Goal: Book appointment/travel/reservation

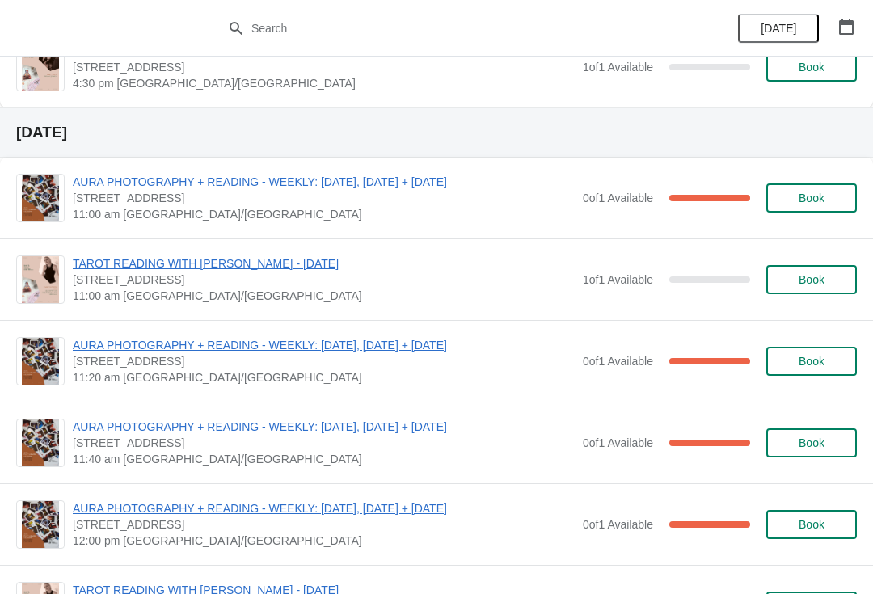
scroll to position [1524, 0]
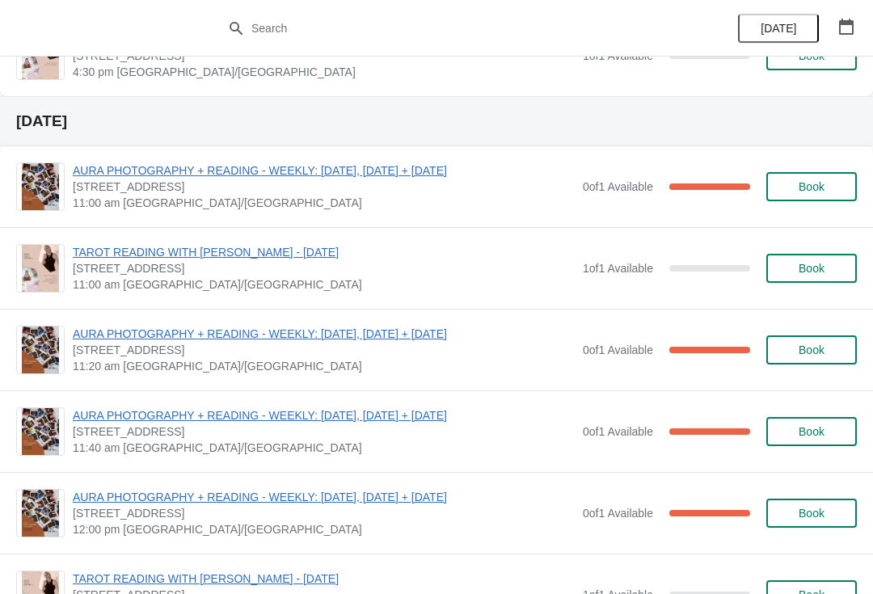
click at [801, 268] on span "Book" at bounding box center [812, 268] width 26 height 13
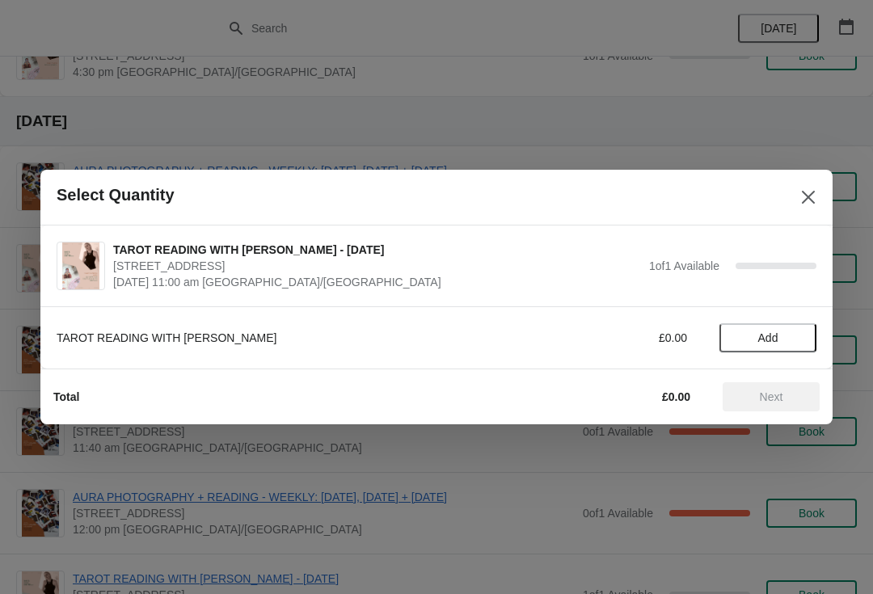
click at [766, 332] on span "Add" at bounding box center [769, 338] width 20 height 13
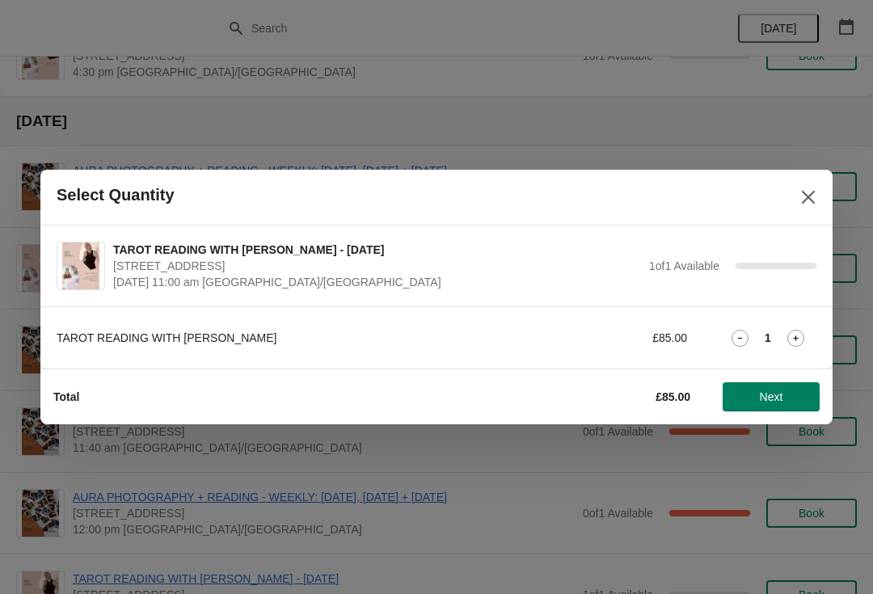
click at [768, 396] on span "Next" at bounding box center [771, 397] width 23 height 13
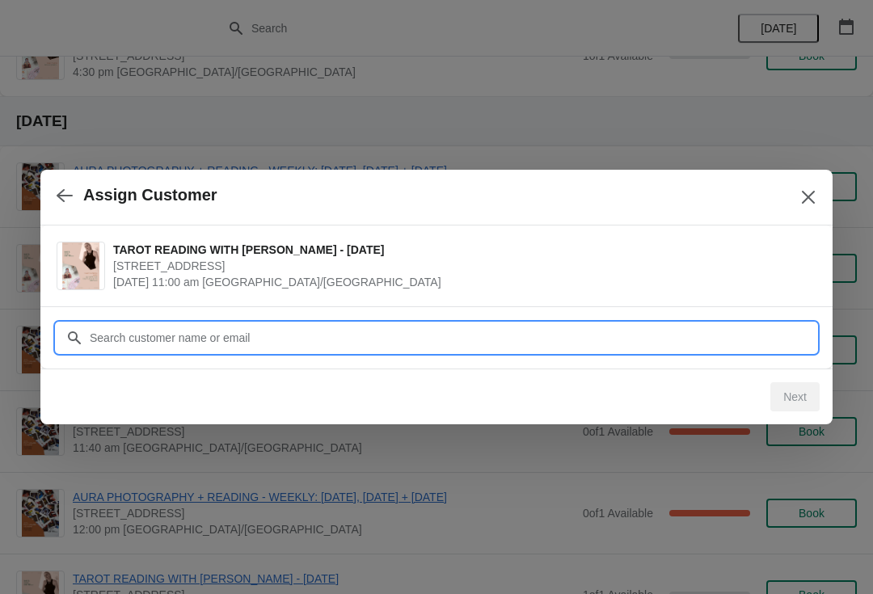
click at [469, 329] on input "Customer" at bounding box center [453, 337] width 728 height 29
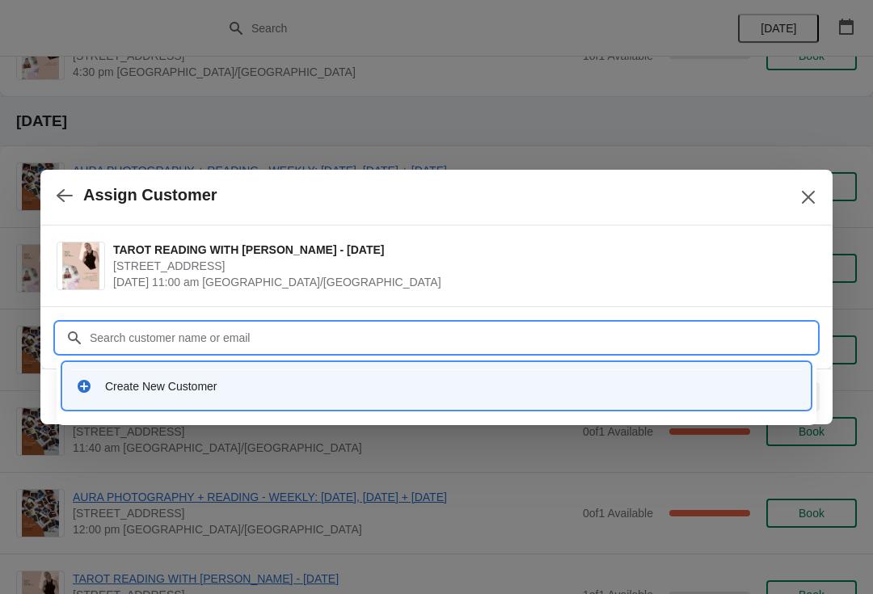
click at [252, 385] on div "Create New Customer" at bounding box center [451, 386] width 692 height 16
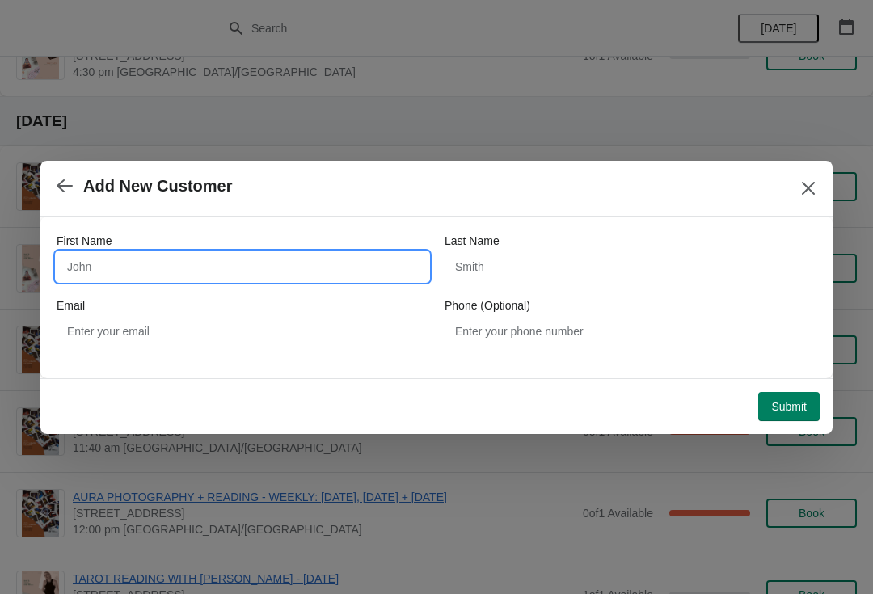
click at [302, 258] on input "First Name" at bounding box center [243, 266] width 372 height 29
type input "[PERSON_NAME]"
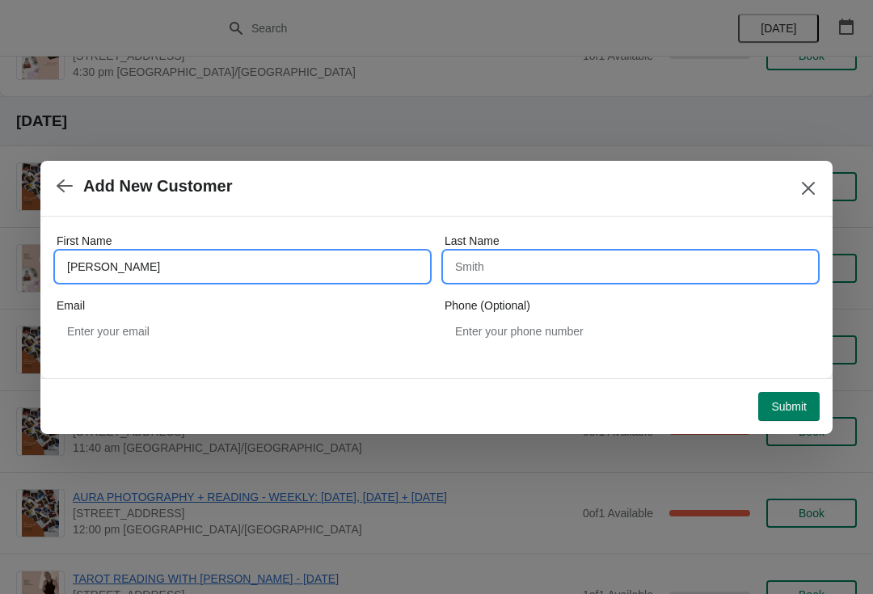
click at [548, 264] on input "Last Name" at bounding box center [631, 266] width 372 height 29
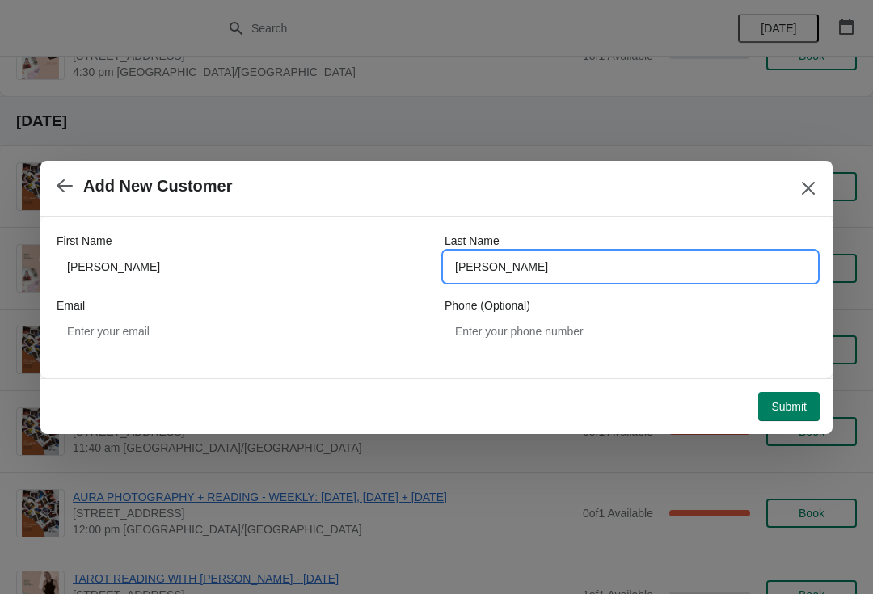
type input "[PERSON_NAME]"
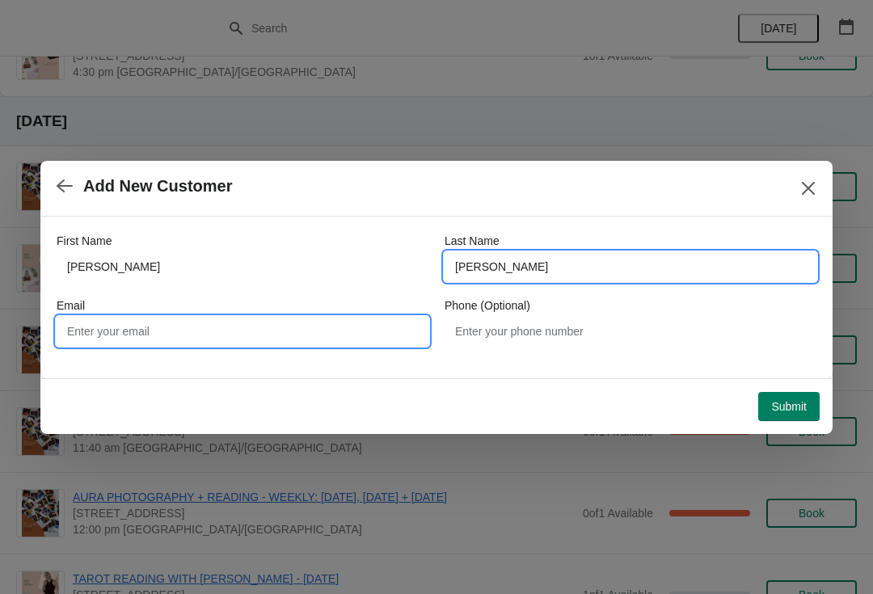
click at [317, 332] on input "Email" at bounding box center [243, 331] width 372 height 29
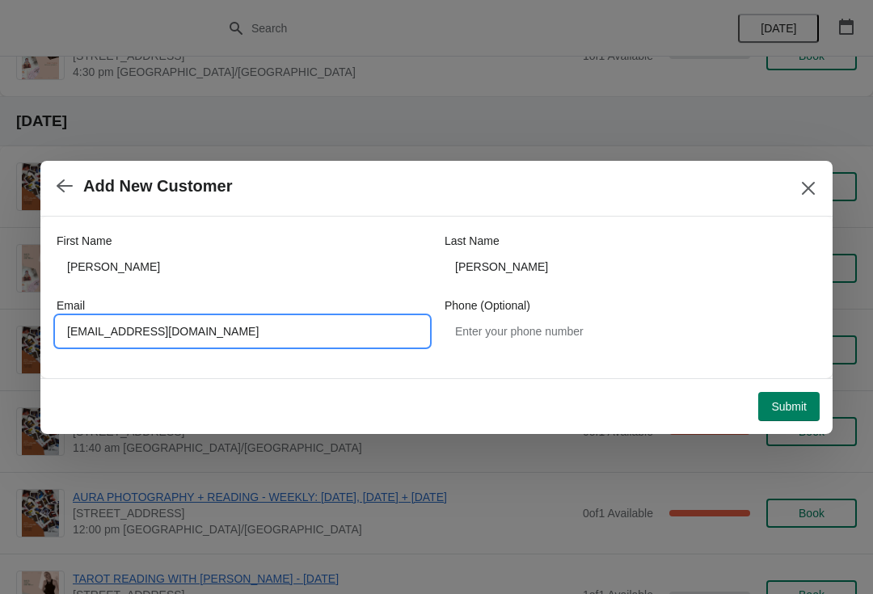
type input "[EMAIL_ADDRESS][DOMAIN_NAME]"
click at [653, 362] on div "First Name [PERSON_NAME] Name [PERSON_NAME] Email [EMAIL_ADDRESS][DOMAIN_NAME] …" at bounding box center [436, 298] width 793 height 162
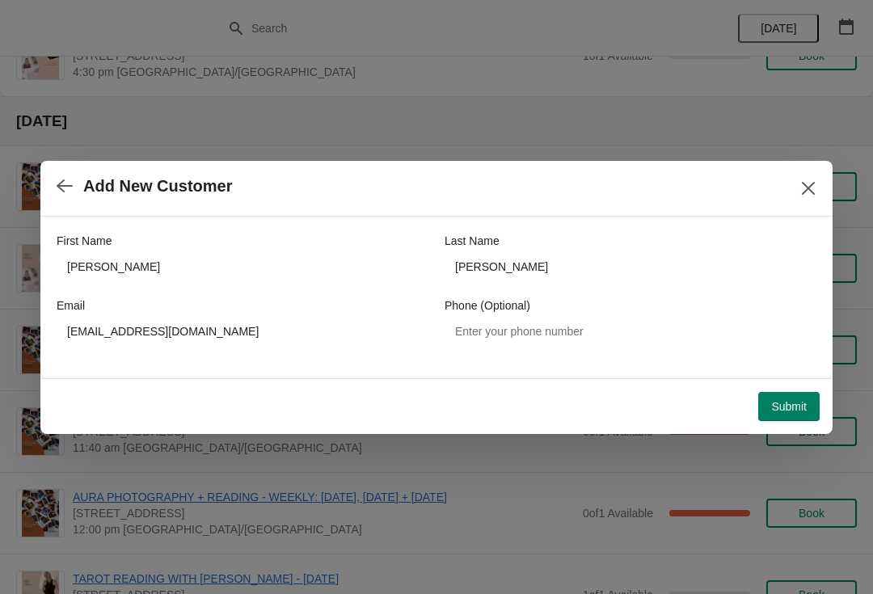
click at [786, 413] on span "Submit" at bounding box center [790, 406] width 36 height 13
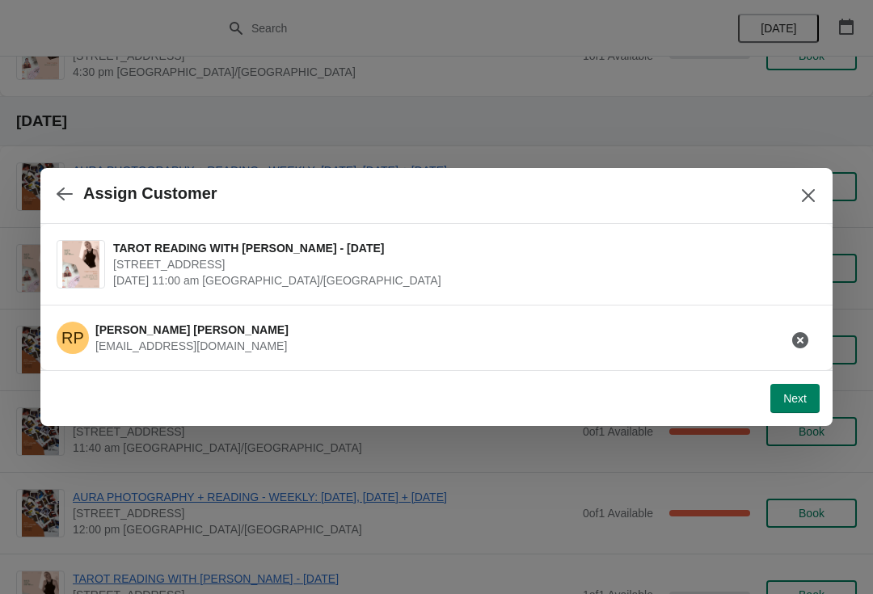
click at [790, 391] on button "Next" at bounding box center [795, 398] width 49 height 29
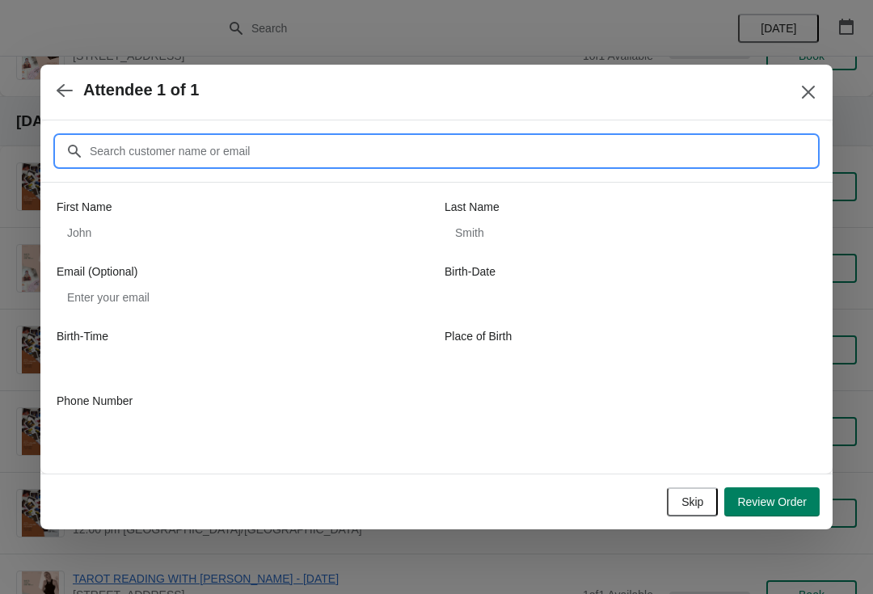
click at [148, 149] on input "Customer" at bounding box center [453, 151] width 728 height 29
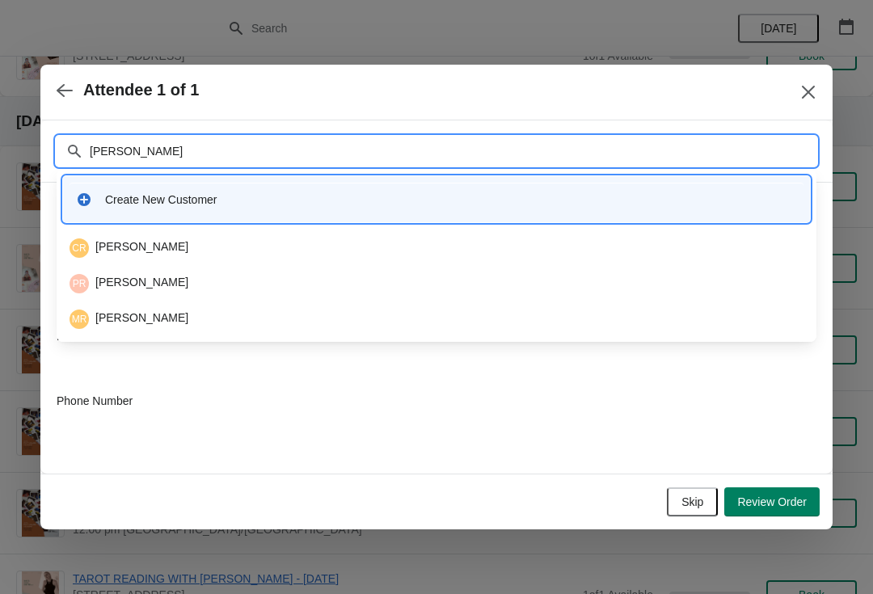
type input "[PERSON_NAME]"
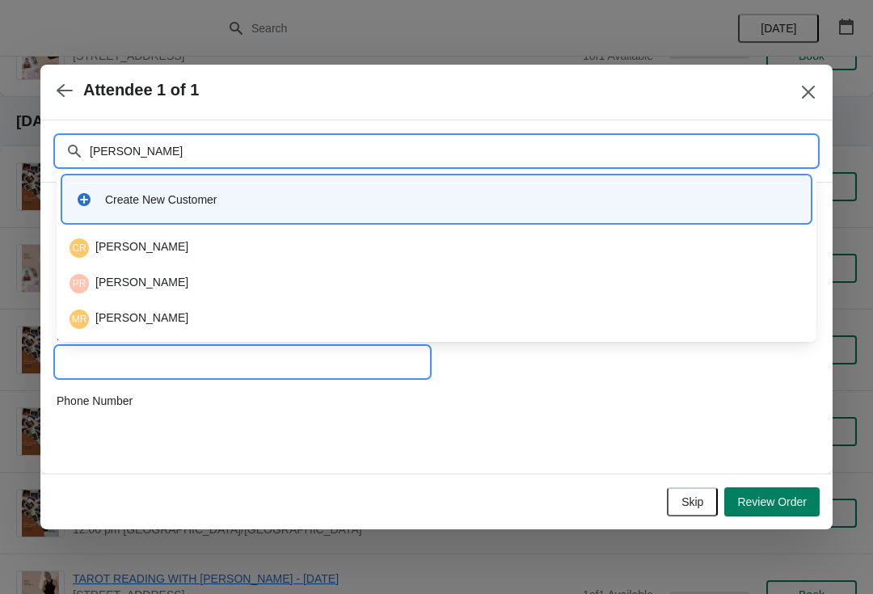
click at [353, 362] on input "Birth-Time" at bounding box center [243, 362] width 372 height 29
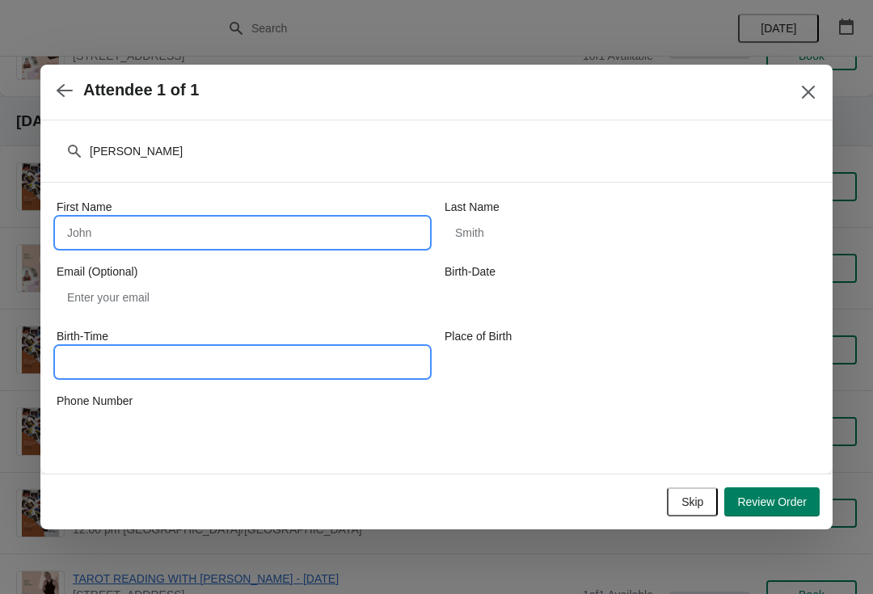
click at [368, 243] on input "First Name" at bounding box center [243, 232] width 372 height 29
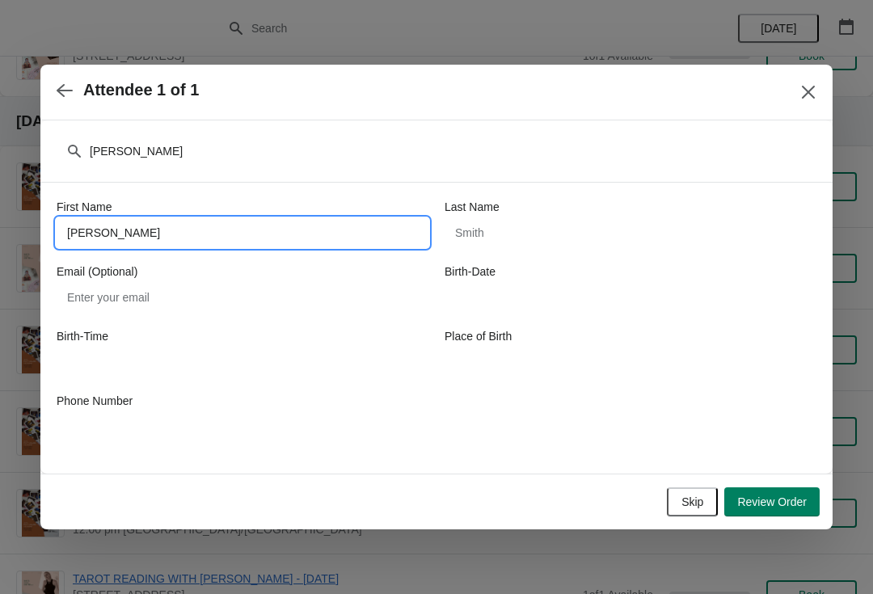
type input "[PERSON_NAME]"
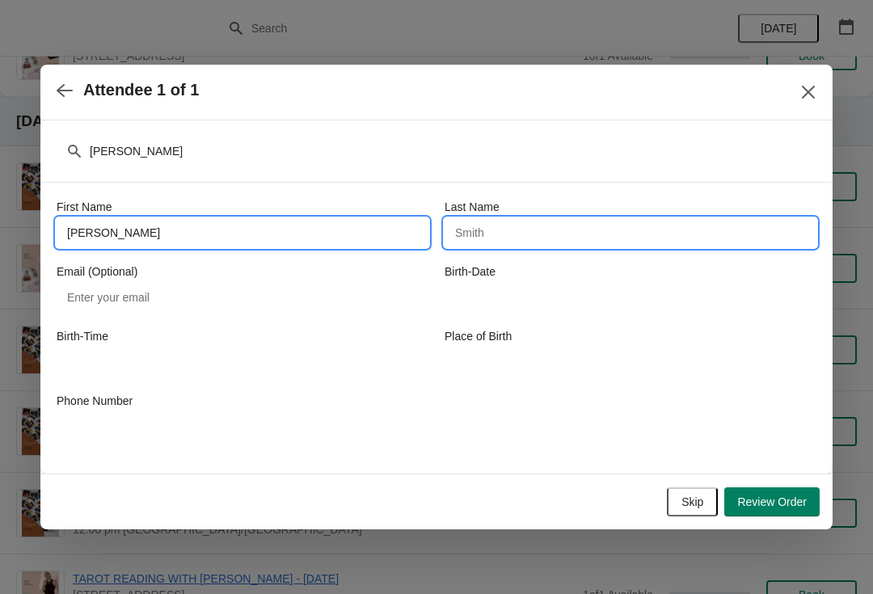
click at [551, 237] on input "Last Name" at bounding box center [631, 232] width 372 height 29
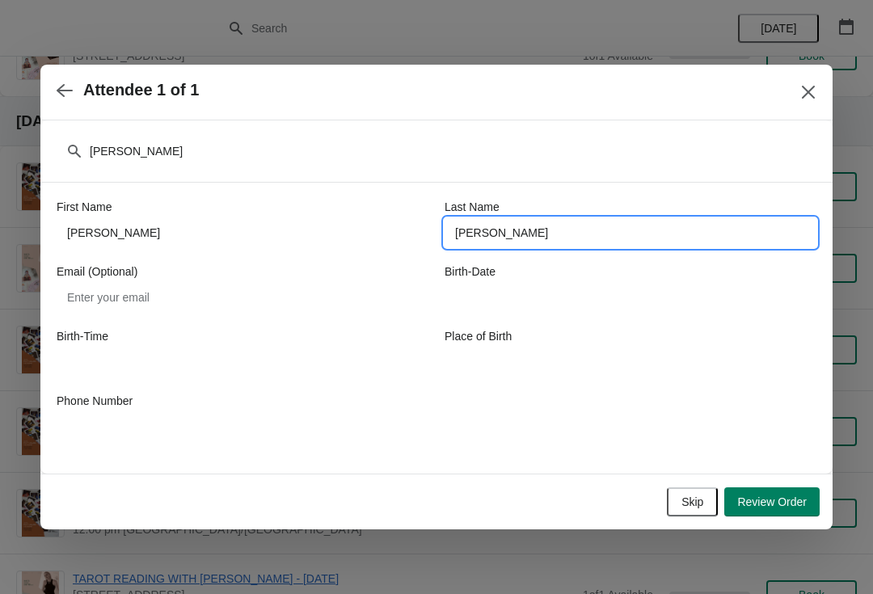
type input "[PERSON_NAME]"
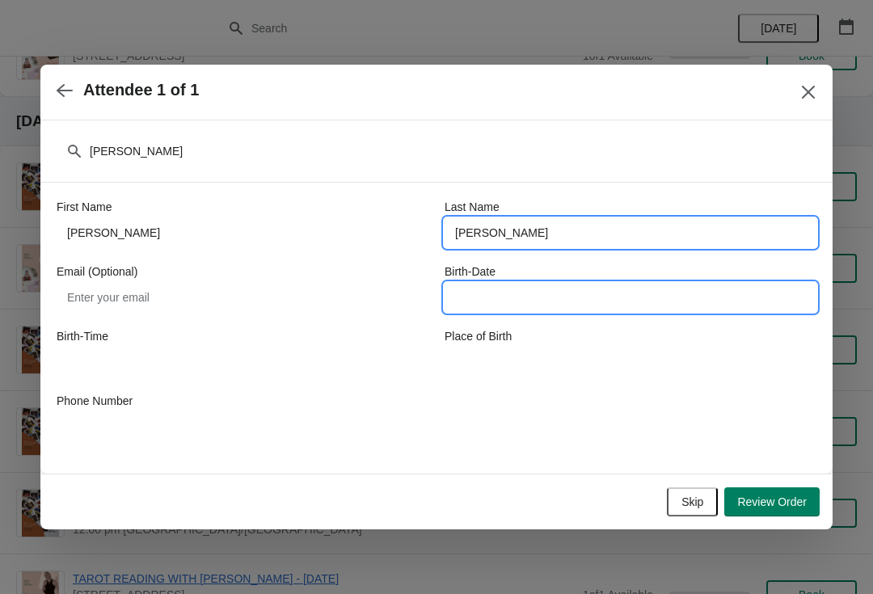
click at [555, 302] on input "Birth-Date" at bounding box center [631, 297] width 372 height 29
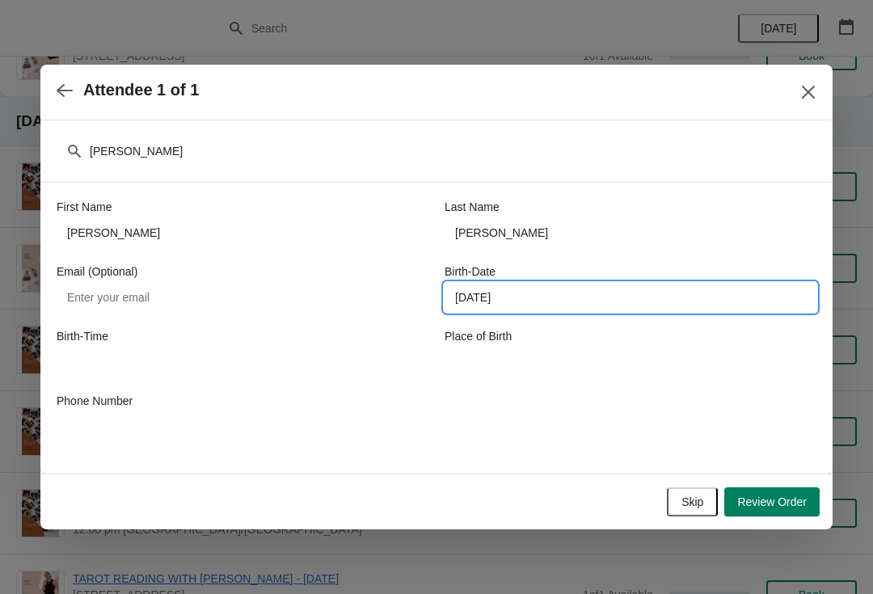
type input "[DATE]"
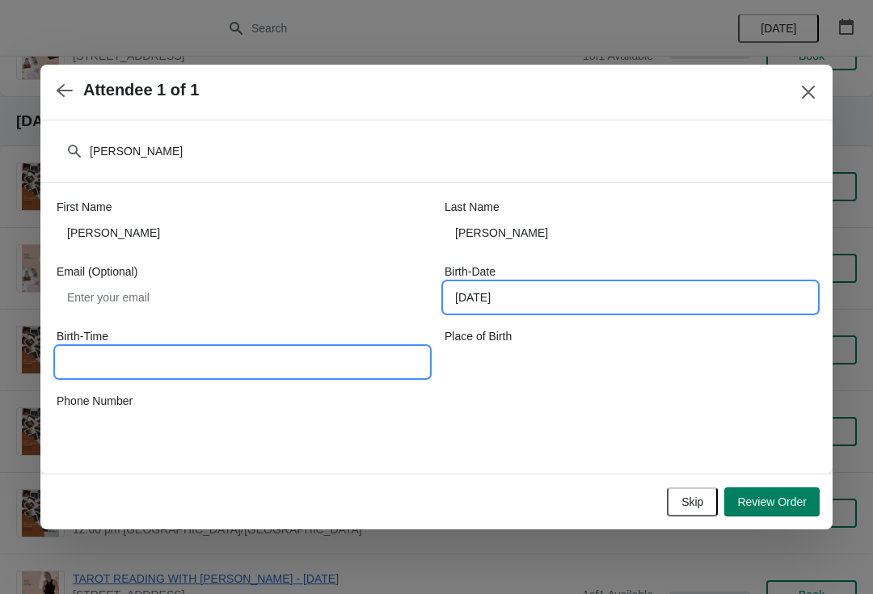
click at [365, 354] on input "Birth-Time" at bounding box center [243, 362] width 372 height 29
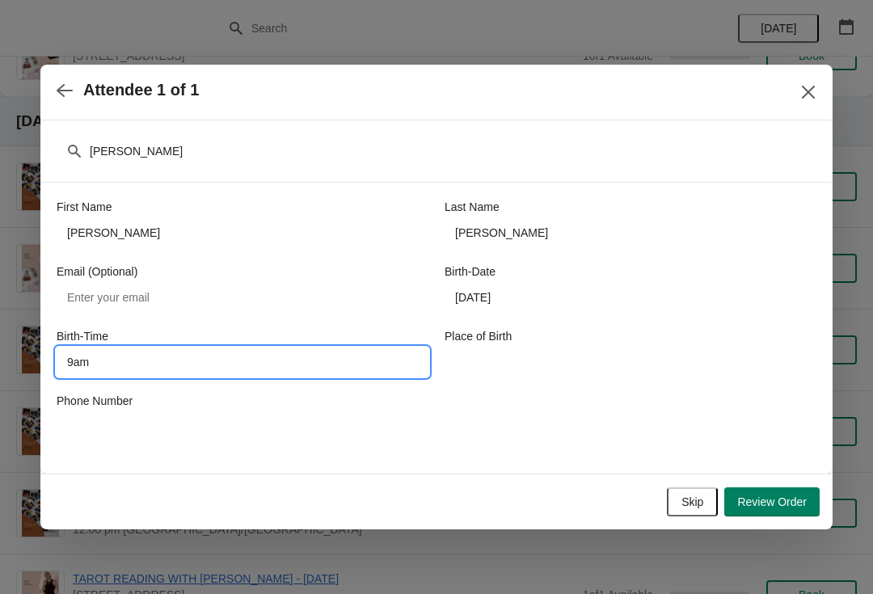
type input "9am"
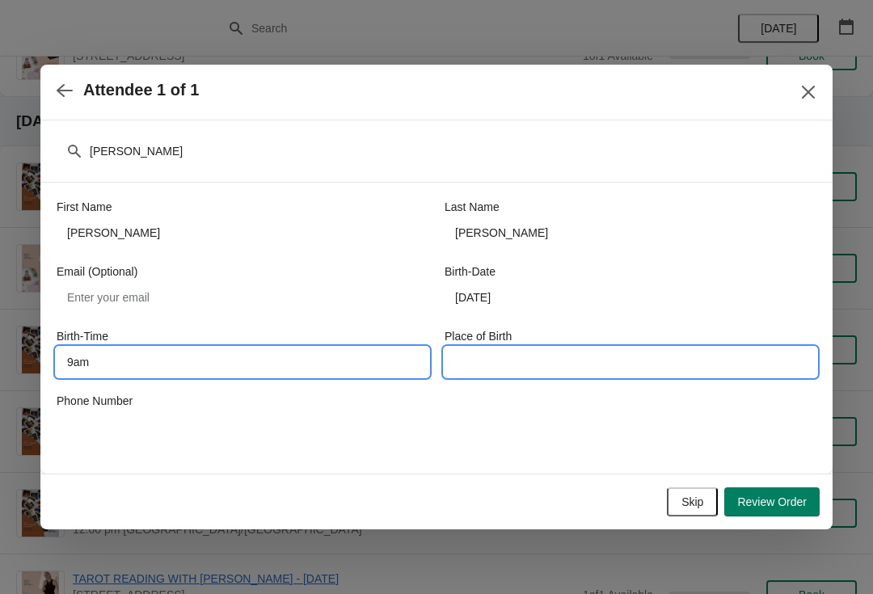
click at [563, 352] on input "Place of Birth" at bounding box center [631, 362] width 372 height 29
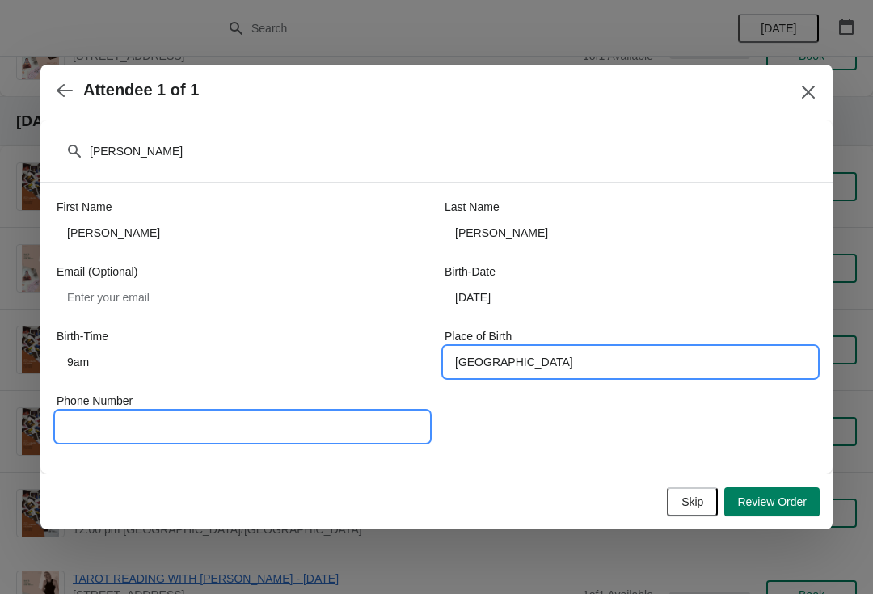
click at [201, 421] on input "Phone Number" at bounding box center [243, 426] width 372 height 29
click at [597, 369] on input "[GEOGRAPHIC_DATA]" at bounding box center [631, 362] width 372 height 29
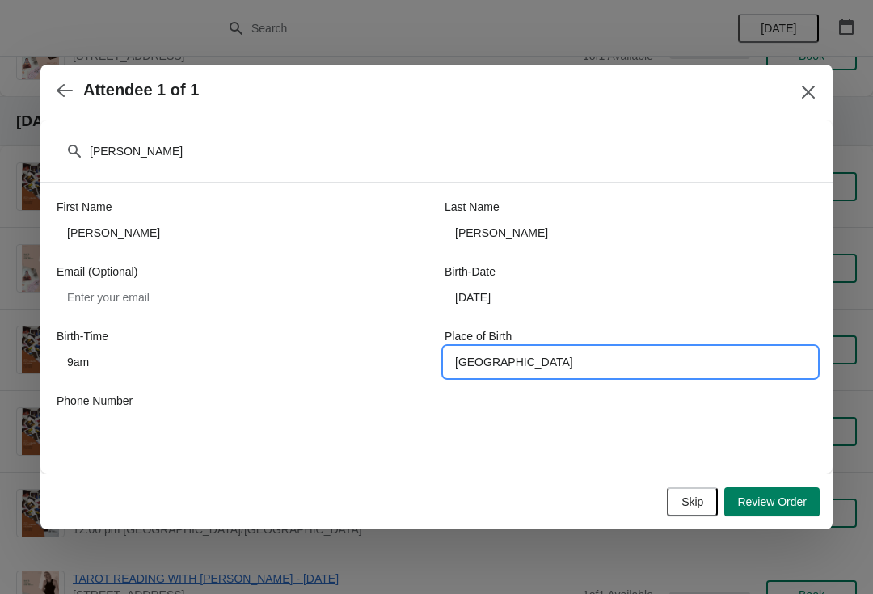
click at [455, 369] on input "[GEOGRAPHIC_DATA]" at bounding box center [631, 362] width 372 height 29
type input "Karvina, [GEOGRAPHIC_DATA]"
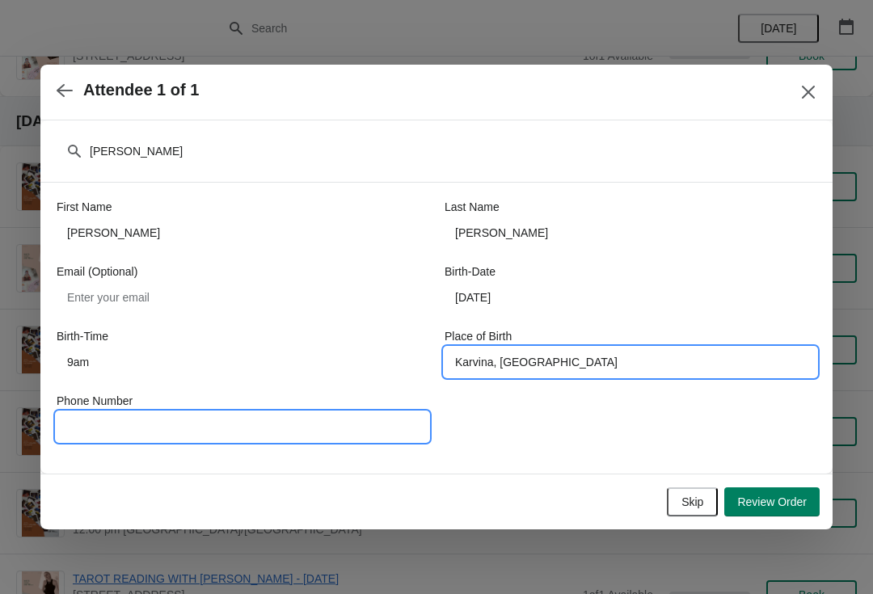
click at [345, 419] on input "Phone Number" at bounding box center [243, 426] width 372 height 29
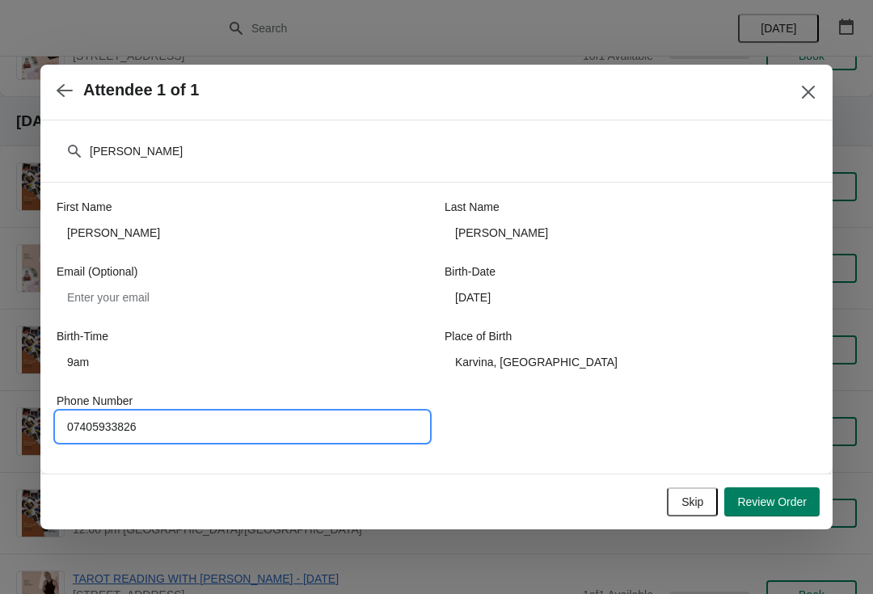
type input "07405933826"
